Goal: Task Accomplishment & Management: Manage account settings

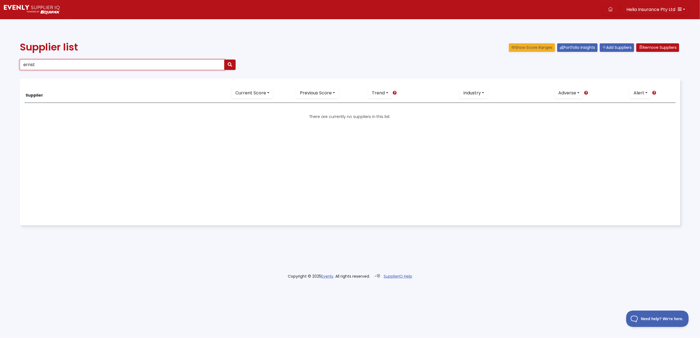
drag, startPoint x: 46, startPoint y: 65, endPoint x: -29, endPoint y: 65, distance: 74.7
click at [0, 65] on html "Helia Insurance Pty Ltd Dashboard Portfolio Insights All Alerts Supplier List A…" at bounding box center [350, 143] width 700 height 286
click at [232, 64] on icon "button" at bounding box center [230, 64] width 4 height 4
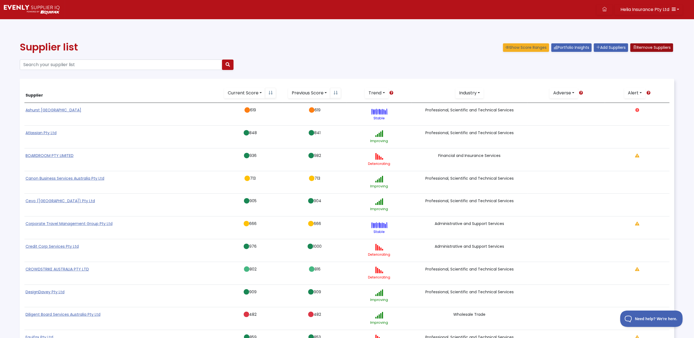
click at [644, 47] on button "Remove Suppliers" at bounding box center [652, 47] width 43 height 9
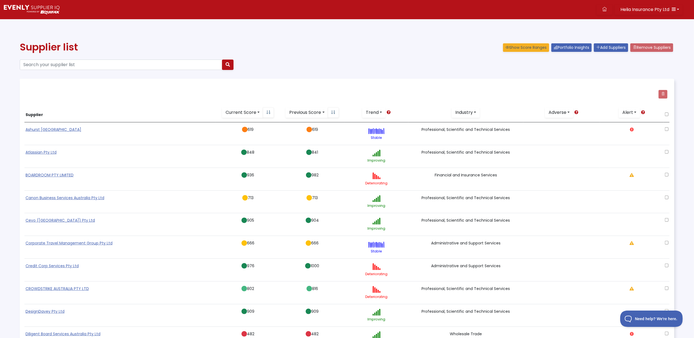
click at [667, 175] on input "checkbox" at bounding box center [667, 175] width 4 height 4
checkbox input "true"
click at [665, 95] on button at bounding box center [663, 94] width 9 height 9
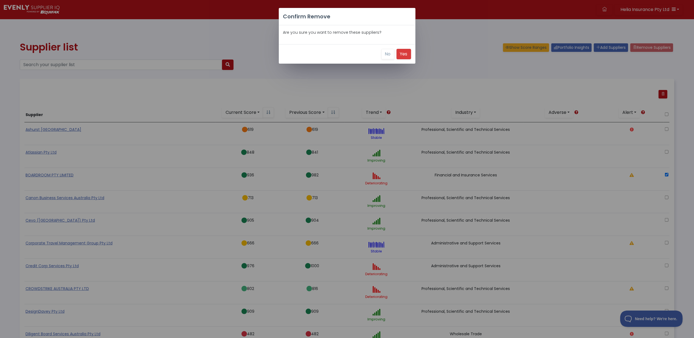
click at [404, 55] on button "Yes" at bounding box center [404, 54] width 15 height 10
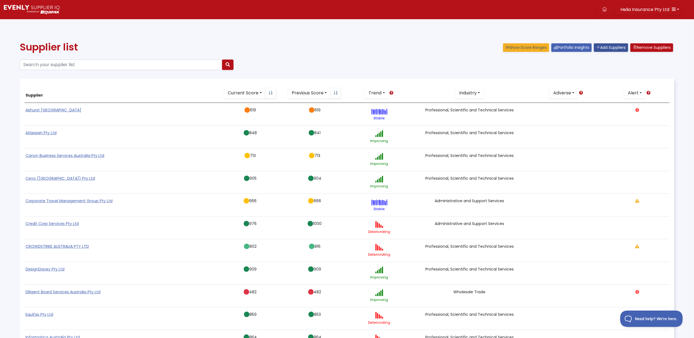
click at [601, 46] on link "Add Suppliers" at bounding box center [611, 47] width 34 height 9
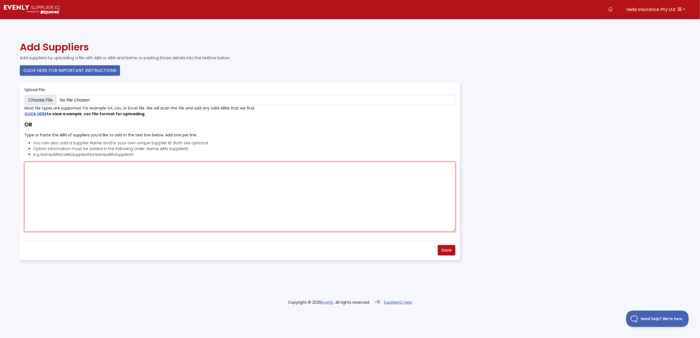
click at [35, 168] on textarea "Type or Paste the ABN of suppliers you’d like to add in the text box below. Add…" at bounding box center [239, 197] width 431 height 70
type textarea "Ernst & [PERSON_NAME], 75288172749"
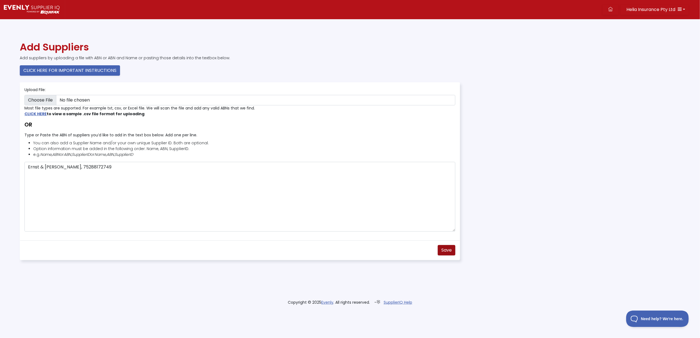
click at [447, 249] on span "Save" at bounding box center [446, 250] width 10 height 6
click at [607, 8] on link at bounding box center [610, 9] width 16 height 10
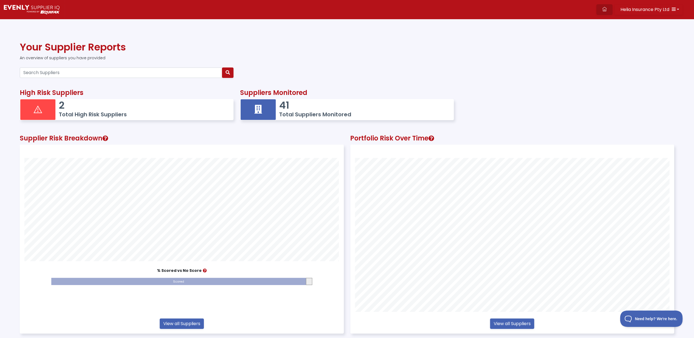
scroll to position [189, 323]
click at [52, 74] on input "Search Suppliers" at bounding box center [121, 73] width 203 height 10
type input "erns"
click at [231, 71] on button "button" at bounding box center [228, 73] width 12 height 10
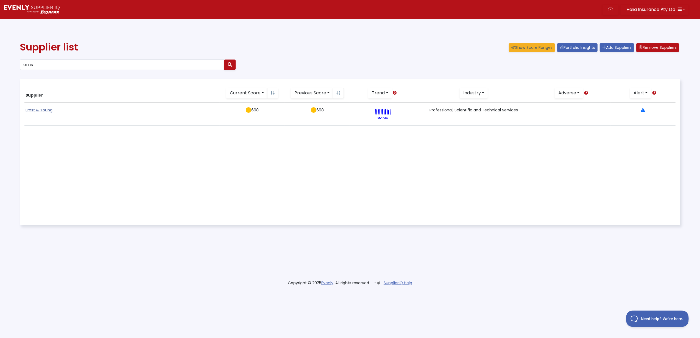
click at [32, 111] on link "Ernst & Young" at bounding box center [39, 109] width 27 height 5
